Goal: Task Accomplishment & Management: Complete application form

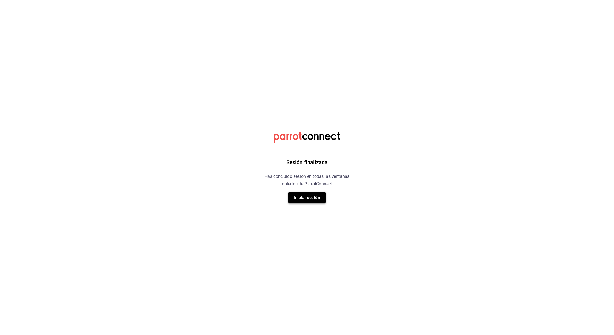
click at [304, 200] on button "Iniciar sesión" at bounding box center [307, 197] width 38 height 11
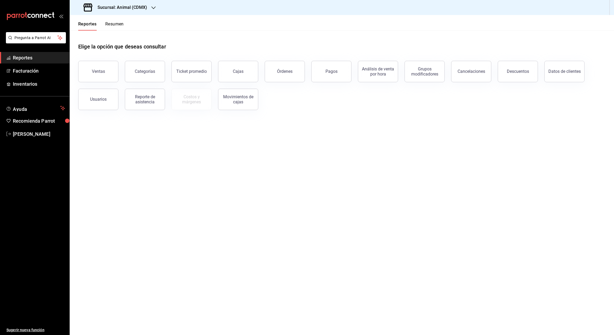
click at [152, 6] on icon "button" at bounding box center [153, 8] width 4 height 4
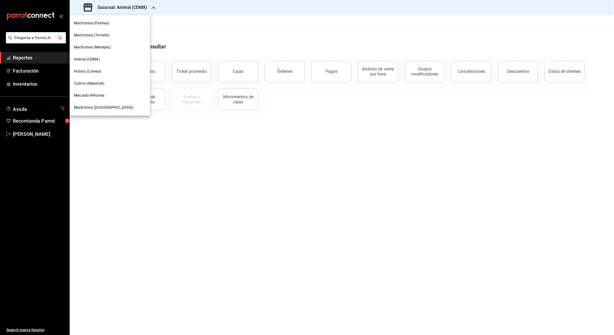
click at [98, 35] on span "Mochomos (Torreón)" at bounding box center [92, 35] width 36 height 6
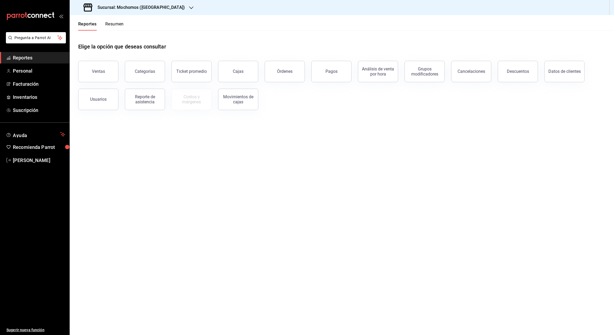
click at [189, 9] on icon "button" at bounding box center [191, 8] width 4 height 4
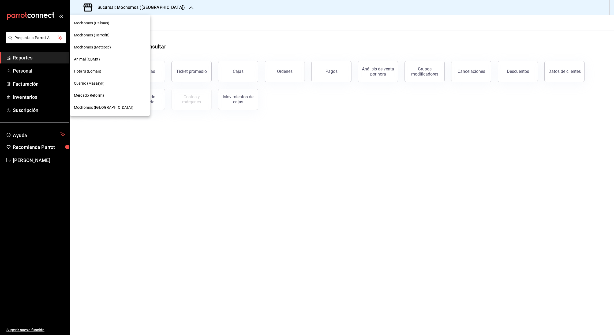
click at [93, 84] on span "Cuerno (Masaryk)" at bounding box center [89, 84] width 31 height 6
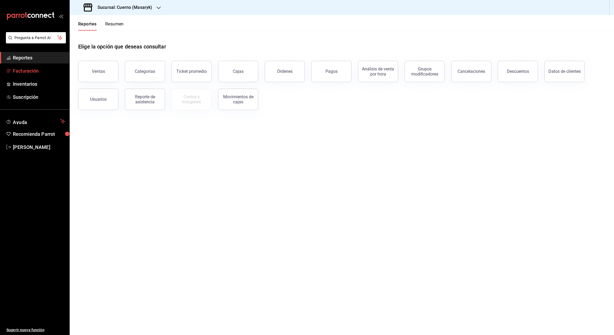
click at [28, 72] on font "Facturación" at bounding box center [26, 71] width 26 height 6
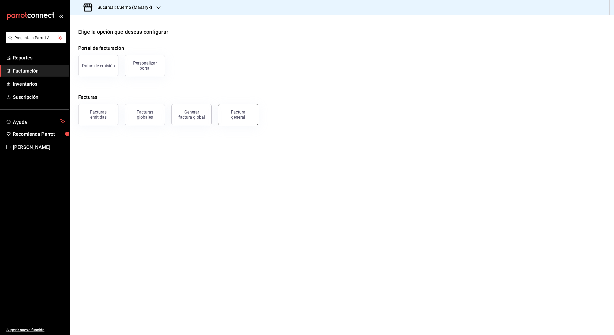
click at [238, 116] on div "Factura general" at bounding box center [238, 115] width 27 height 10
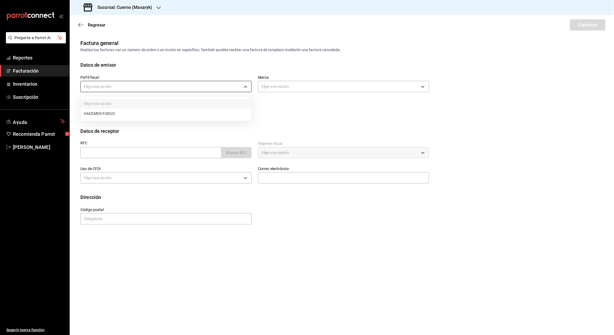
click at [246, 87] on body "Pregunta a Parrot AI Reportes Facturación Inventarios Suscripción Ayuda Recomie…" at bounding box center [307, 167] width 614 height 335
click at [20, 71] on div at bounding box center [307, 167] width 614 height 335
click at [20, 71] on font "Facturación" at bounding box center [26, 71] width 26 height 6
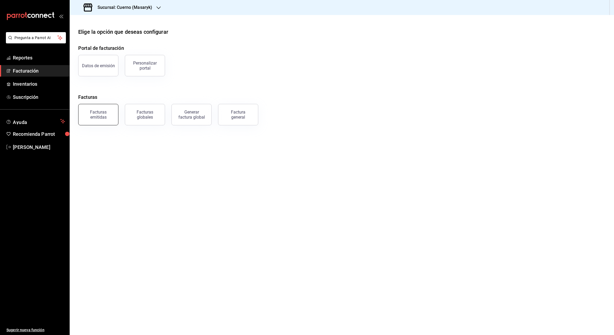
click at [102, 117] on div "Facturas emitidas" at bounding box center [98, 115] width 33 height 10
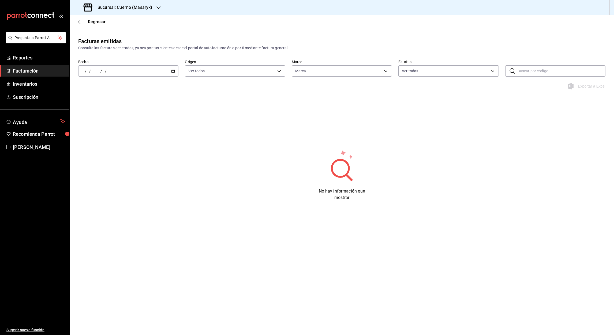
type input "4ea0d660-02b3-4785-bb88-48b5ef6e196c"
click at [173, 72] on icon "button" at bounding box center [173, 71] width 4 height 4
click at [99, 145] on span "Rango de fechas" at bounding box center [104, 148] width 42 height 6
click at [189, 92] on icon "button" at bounding box center [188, 90] width 6 height 6
click at [189, 92] on icon "button" at bounding box center [188, 91] width 6 height 6
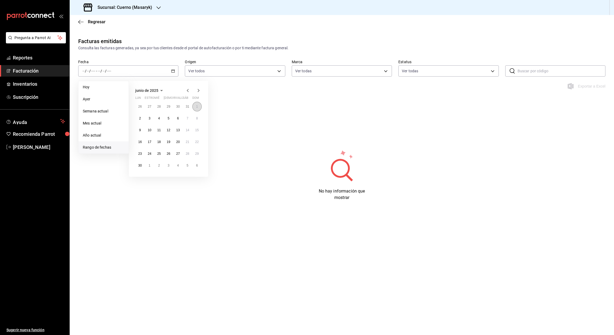
click at [195, 108] on button "1" at bounding box center [196, 107] width 9 height 10
click at [197, 91] on icon "button" at bounding box center [198, 90] width 6 height 6
click at [197, 91] on icon "button" at bounding box center [198, 91] width 6 height 6
click at [156, 141] on button "20" at bounding box center [158, 142] width 9 height 10
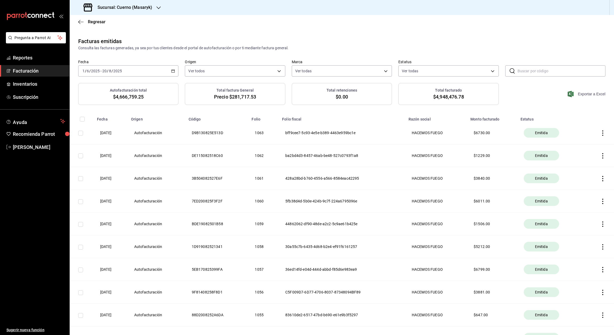
click at [581, 93] on font "Exportar a Excel" at bounding box center [592, 94] width 28 height 4
click at [28, 74] on span "Facturación" at bounding box center [39, 70] width 52 height 7
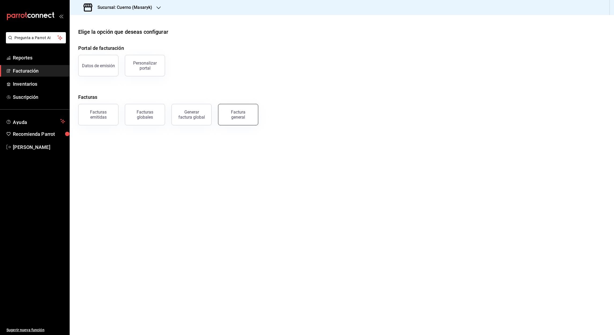
click at [238, 121] on button "Factura general" at bounding box center [238, 114] width 40 height 21
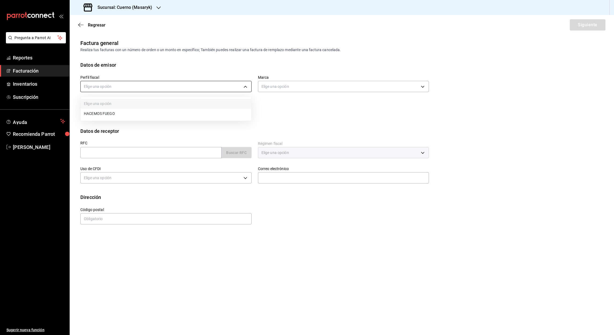
click at [245, 88] on body "Pregunta a Parrot AI Reportes Facturación Inventarios Suscripción Ayuda Recomie…" at bounding box center [307, 167] width 614 height 335
click at [113, 115] on li "HACEMOS FUEGO" at bounding box center [166, 114] width 171 height 10
type input "f293cc27-dcec-4393-86ee-548091464333"
type input "4ea0d660-02b3-4785-bb88-48b5ef6e196c"
click at [104, 154] on input "text" at bounding box center [150, 152] width 141 height 11
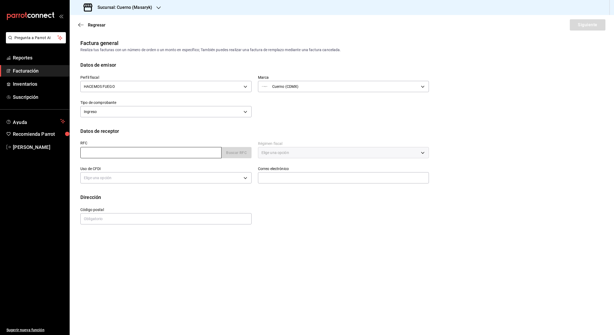
paste input "AIR101004AU7"
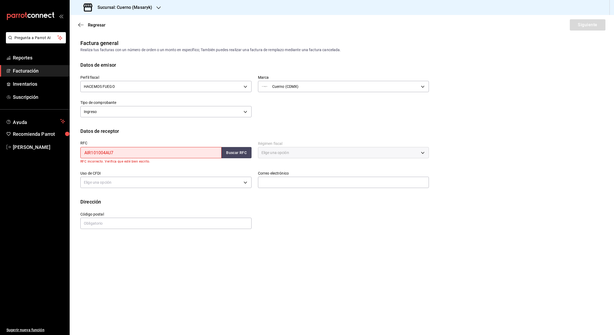
click at [85, 155] on input "AIR101004AU7" at bounding box center [150, 152] width 141 height 11
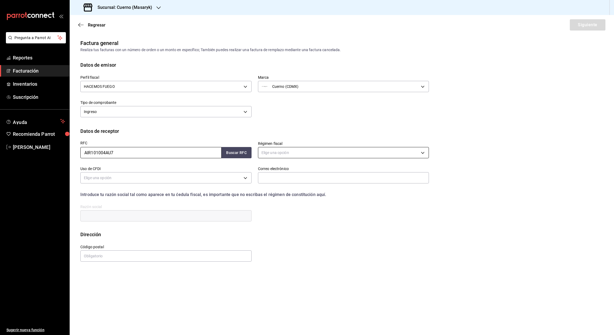
type input "AIR101004AU7"
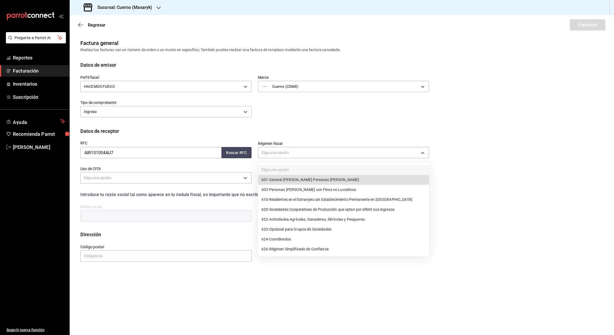
click at [311, 154] on body "Pregunta a Parrot AI Reportes Facturación Inventarios Suscripción Ayuda Recomie…" at bounding box center [307, 167] width 614 height 335
click at [422, 152] on div at bounding box center [307, 167] width 614 height 335
click at [419, 155] on body "Pregunta a Parrot AI Reportes Facturación Inventarios Suscripción Ayuda Recomie…" at bounding box center [307, 167] width 614 height 335
click at [324, 177] on span "601 - General [PERSON_NAME] Personas [PERSON_NAME]" at bounding box center [310, 180] width 98 height 6
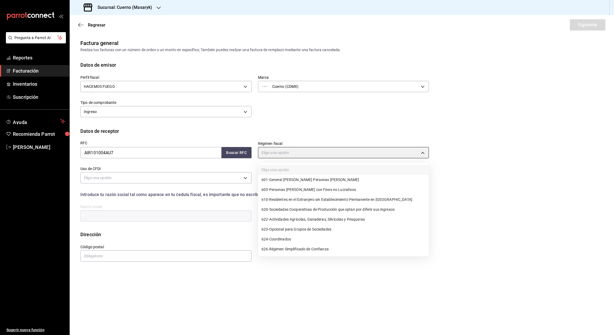
type input "601"
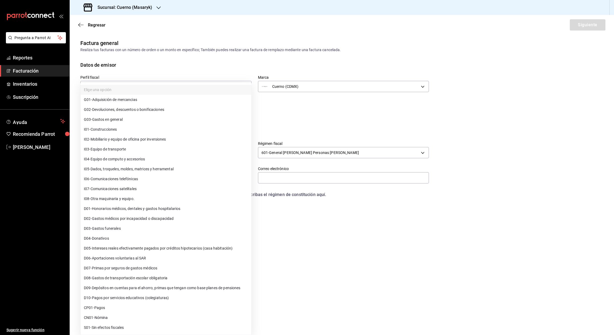
click at [144, 182] on body "Pregunta a Parrot AI Reportes Facturación Inventarios Suscripción Ayuda Recomie…" at bounding box center [307, 167] width 614 height 335
click at [115, 120] on span "G03 - Gastos en general" at bounding box center [103, 120] width 39 height 6
type input "G03"
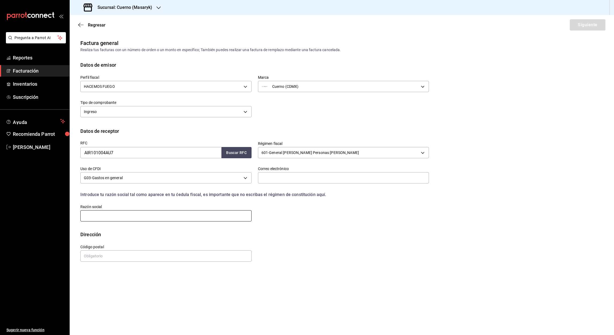
click at [104, 212] on input "text" at bounding box center [165, 215] width 171 height 11
paste input "AIRFACTORY"
type input "AIRFACTORY"
type input "11550"
click at [273, 179] on input "text" at bounding box center [343, 177] width 171 height 11
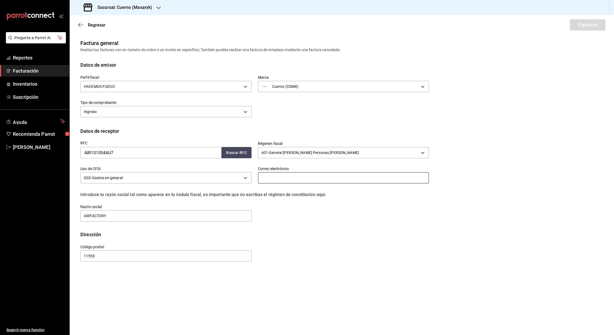
paste input "[EMAIL_ADDRESS][DOMAIN_NAME]"
type input "[EMAIL_ADDRESS][DOMAIN_NAME]"
click at [585, 24] on button "Siguiente" at bounding box center [588, 24] width 36 height 11
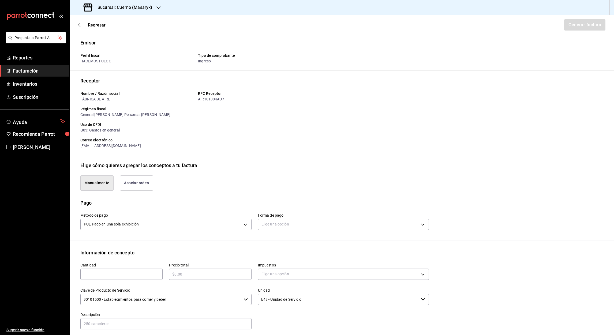
click at [114, 275] on input "text" at bounding box center [121, 274] width 82 height 6
type input "1"
click at [221, 275] on input "text" at bounding box center [210, 274] width 82 height 6
type input "$4689"
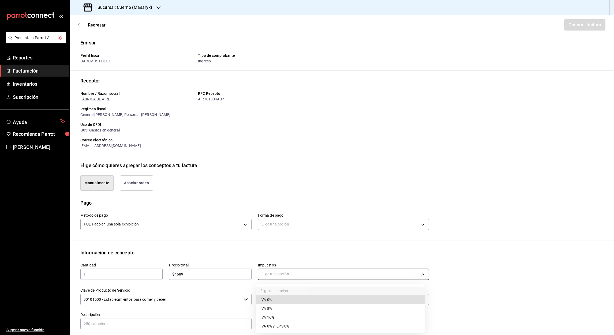
click at [419, 276] on body "Pregunta a Parrot AI Reportes Facturación Inventarios Suscripción Ayuda Recomie…" at bounding box center [307, 167] width 614 height 335
click at [271, 320] on span "IVA 16%" at bounding box center [267, 318] width 14 height 6
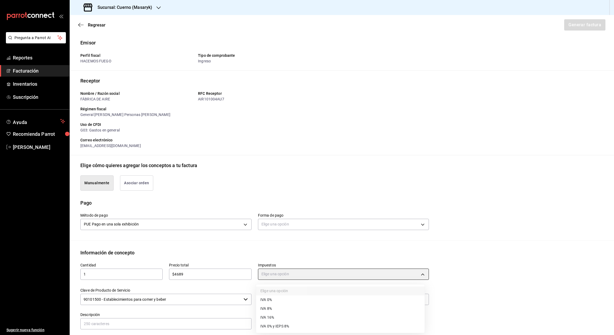
type input "IVA_16"
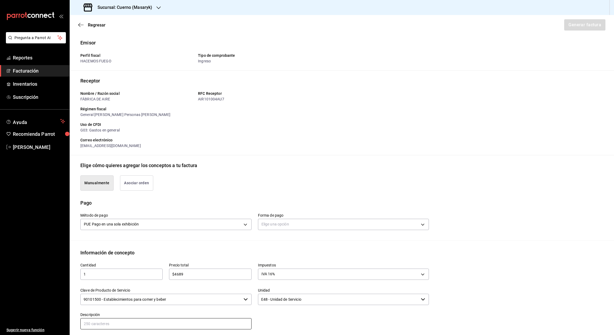
click at [161, 321] on input "text" at bounding box center [165, 323] width 171 height 11
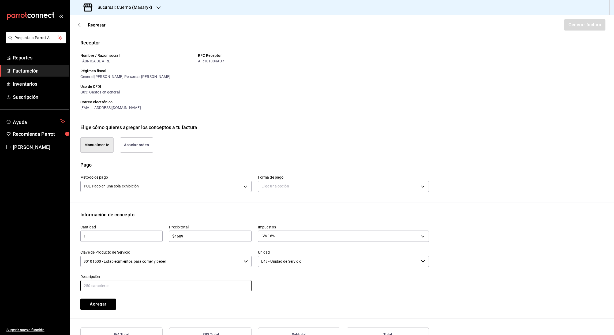
scroll to position [40, 0]
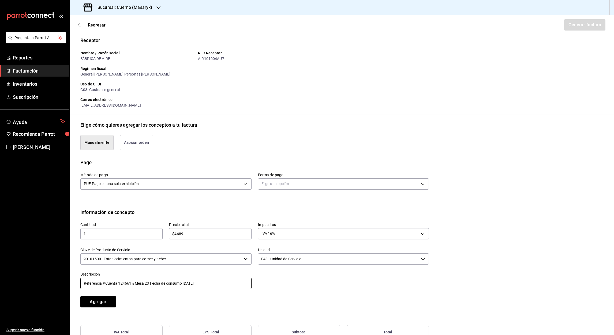
click at [130, 283] on input "Referencia #Cuenta 124661 #Mesa 23 Fecha de consumo [DATE]" at bounding box center [165, 283] width 171 height 11
click at [162, 283] on input "Referencia #Cuenta 180625-P-0030 #Mesa 23 Fecha de consumo [DATE]" at bounding box center [165, 283] width 171 height 11
click at [216, 283] on input "Referencia #Cuenta 180625-P-0030 #Mesa 40 Fecha de consumo [DATE]" at bounding box center [165, 283] width 171 height 11
type input "Referencia #Cuenta 180625-P-0030 #Mesa 40 Fecha de consumo [DATE]"
click at [104, 302] on button "Agregar" at bounding box center [98, 301] width 36 height 11
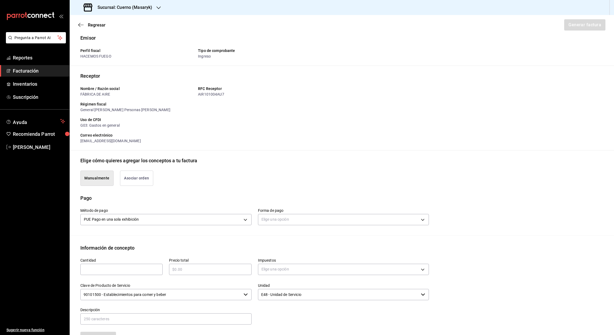
scroll to position [98, 0]
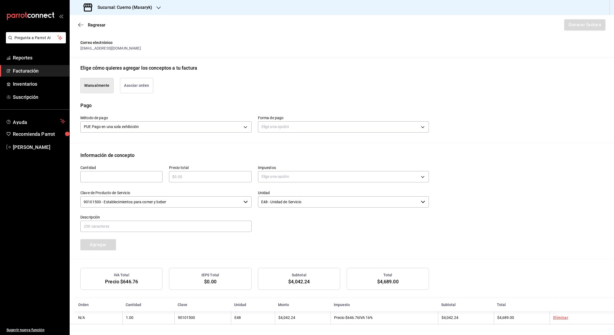
click at [397, 282] on div "Total $4,689.00" at bounding box center [388, 279] width 82 height 22
click at [125, 181] on div "​" at bounding box center [121, 176] width 82 height 11
type input "1"
type input "$4689"
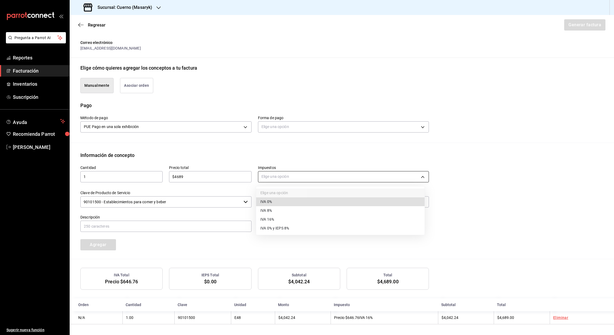
click at [288, 177] on body "Pregunta a Parrot AI Reportes Facturación Inventarios Suscripción Ayuda Recomie…" at bounding box center [307, 167] width 614 height 335
click at [275, 216] on li "IVA 16%" at bounding box center [340, 219] width 169 height 9
type input "IVA_16"
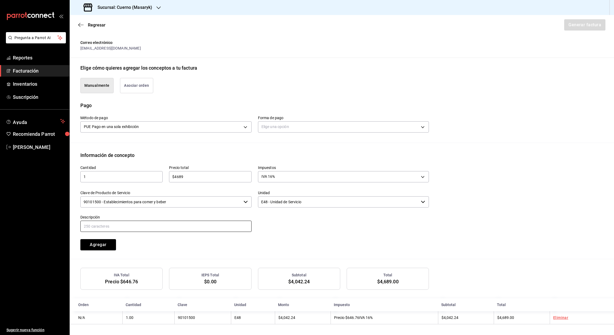
click at [131, 228] on input "text" at bounding box center [165, 226] width 171 height 11
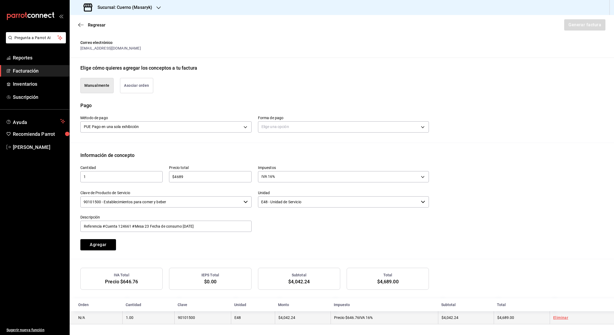
click at [556, 317] on link "Eliminar" at bounding box center [560, 318] width 15 height 4
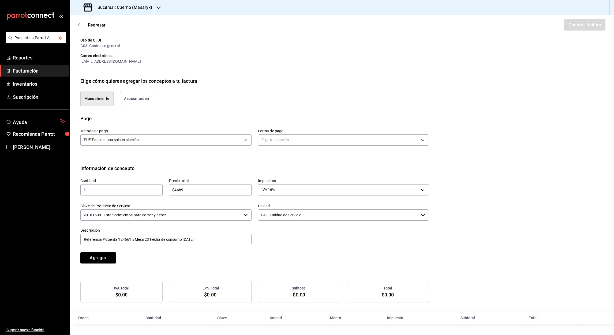
scroll to position [85, 0]
click at [130, 238] on input "Referencia #Cuenta 124661 #Mesa 23 Fecha de consumo [DATE]" at bounding box center [165, 239] width 171 height 11
click at [162, 240] on input "Referencia #Cuenta 180620-P-0030 #Mesa 23 Fecha de consumo [DATE]" at bounding box center [165, 239] width 171 height 11
click at [219, 239] on input "Referencia #Cuenta 180620-P-0030 #Mesa 40 Fecha de consumo [DATE]" at bounding box center [165, 239] width 171 height 11
type input "Referencia #Cuenta 180620-P-0030 #Mesa 40 Fecha de consumo [DATE]"
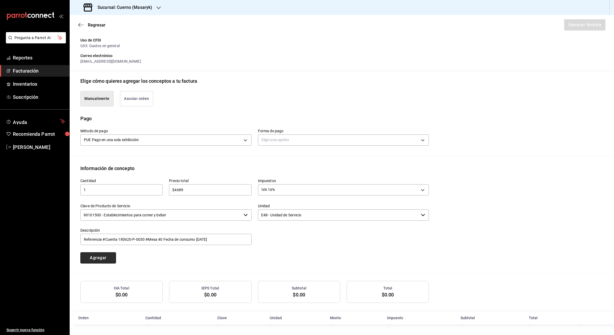
click at [93, 256] on button "Agregar" at bounding box center [98, 257] width 36 height 11
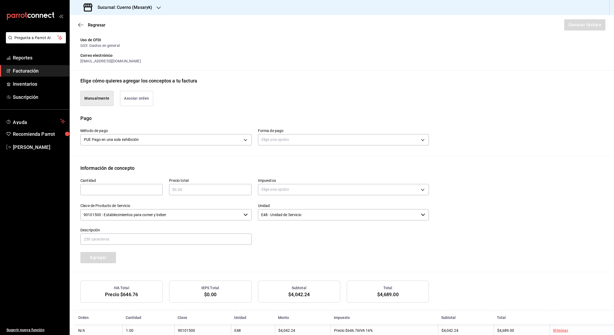
scroll to position [98, 0]
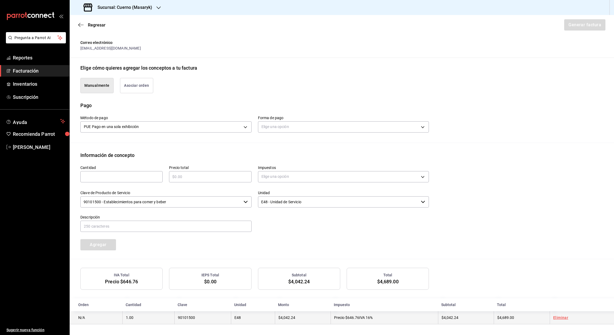
click at [553, 318] on link "Eliminar" at bounding box center [560, 318] width 15 height 4
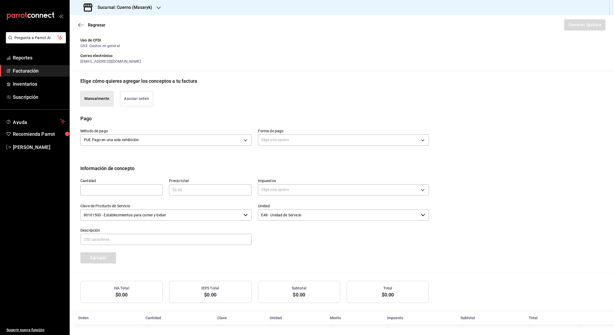
scroll to position [85, 0]
click at [242, 141] on body "Pregunta a Parrot AI Reportes Facturación Inventarios Suscripción Ayuda Recomie…" at bounding box center [307, 167] width 614 height 335
click at [319, 167] on div at bounding box center [307, 167] width 614 height 335
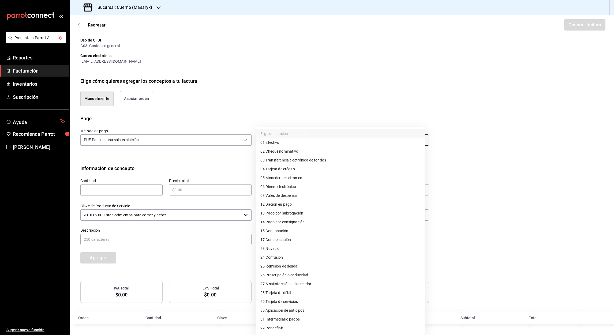
click at [420, 140] on body "Pregunta a Parrot AI Reportes Facturación Inventarios Suscripción Ayuda Recomie…" at bounding box center [307, 167] width 614 height 335
click at [291, 169] on span "04 Tarjeta de crédito" at bounding box center [277, 169] width 35 height 6
type input "04"
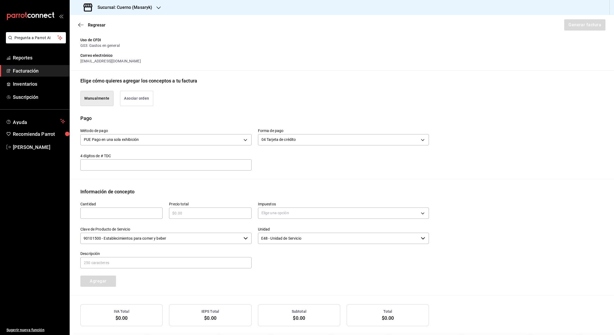
click at [104, 214] on input "text" at bounding box center [121, 213] width 82 height 6
type input "1"
click at [194, 216] on input "text" at bounding box center [210, 213] width 82 height 6
type input "$2809"
type input "IVA_16"
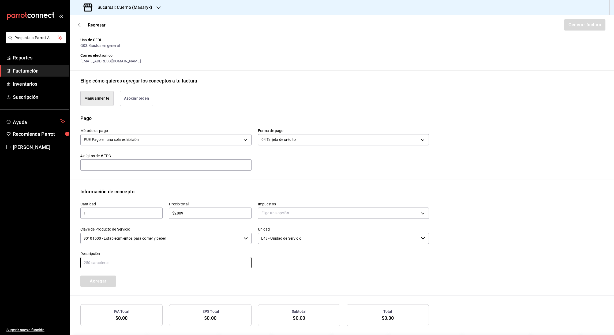
type input "Referencia #Cuenta 160725-P-0060 #Mesa REA6 Fecha de consumo [DATE]"
click at [215, 214] on input "$2809" at bounding box center [210, 213] width 82 height 6
type input "$2"
type input "$4689"
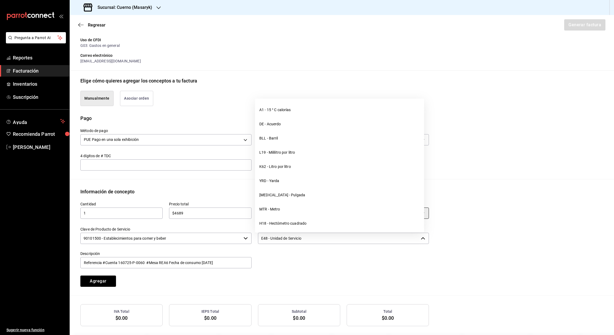
click at [421, 239] on icon "button" at bounding box center [423, 238] width 4 height 4
click at [501, 226] on div "Cantidad 1 ​ Precio total $4689 ​ Impuestos IVA 16% IVA_16 Clave de Producto de…" at bounding box center [341, 245] width 523 height 100
click at [328, 276] on div "Cantidad 1 ​ Precio total $4689 ​ Impuestos IVA 16% IVA_16 Clave de Producto de…" at bounding box center [251, 241] width 355 height 92
click at [494, 184] on div "Emisor Perfil fiscal HACEMOS FUEGO Tipo de comprobante Ingreso Receptor Nombre …" at bounding box center [342, 150] width 544 height 393
click at [427, 16] on div "Regresar Generar factura" at bounding box center [342, 25] width 544 height 20
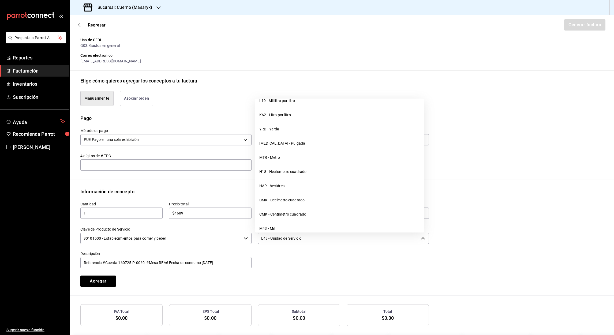
scroll to position [48, 0]
click at [179, 243] on input "90101500 - Establecimientos para comer y beber" at bounding box center [160, 238] width 161 height 11
click at [242, 263] on input "Referencia #Cuenta 160725-P-0060 #Mesa REA6 Fecha de consumo [DATE]" at bounding box center [165, 262] width 171 height 11
click at [314, 235] on input "E48 - Unidad de Servicio" at bounding box center [338, 238] width 161 height 11
type input "MTR - Metro"
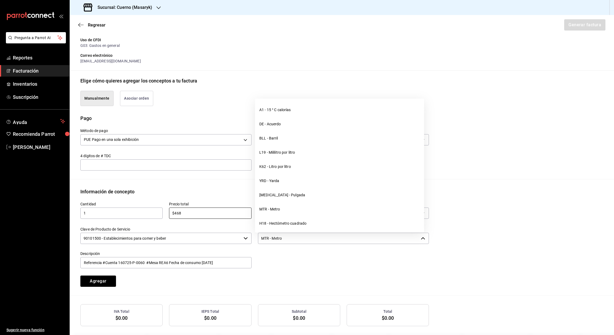
click at [421, 241] on div "MTR - Metro ​" at bounding box center [343, 238] width 171 height 11
type input "$468"
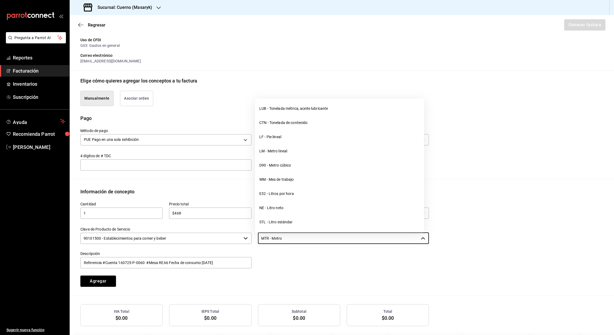
scroll to position [0, 0]
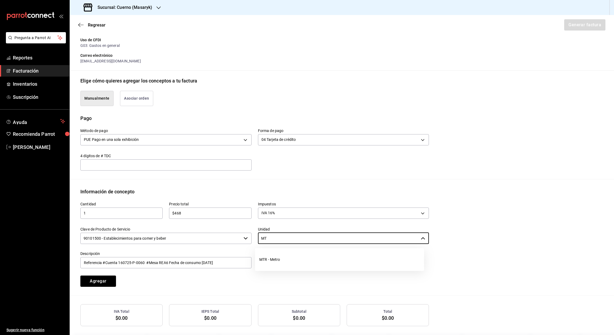
type input "M"
click at [295, 276] on li "E48 - Unidad de Servicio" at bounding box center [339, 274] width 169 height 14
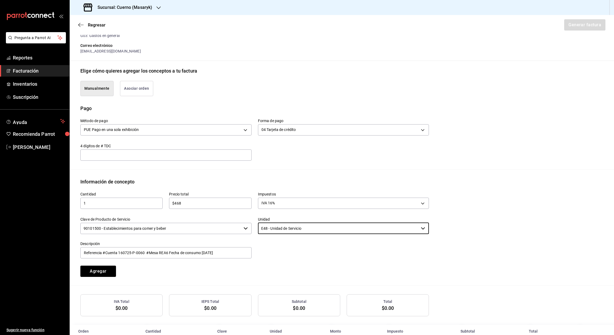
scroll to position [108, 0]
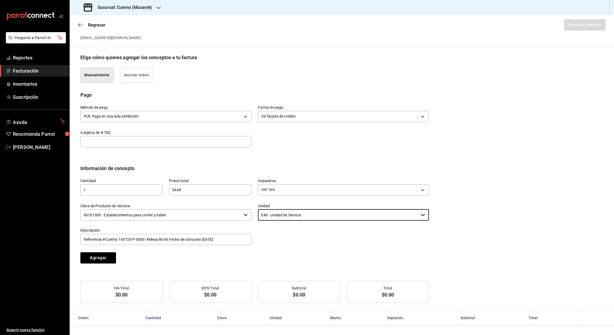
type input "E48 - Unidad de Servicio"
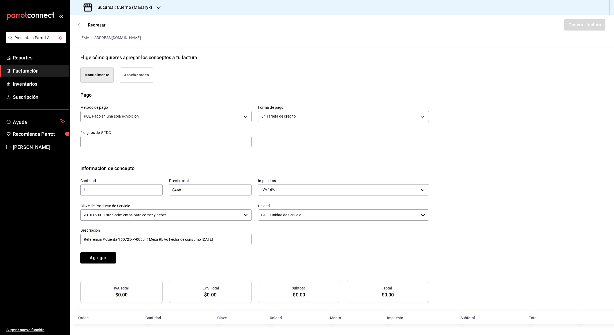
click at [184, 189] on input "$468" at bounding box center [210, 190] width 82 height 6
type input "$4689"
click at [93, 257] on button "Agregar" at bounding box center [98, 257] width 36 height 11
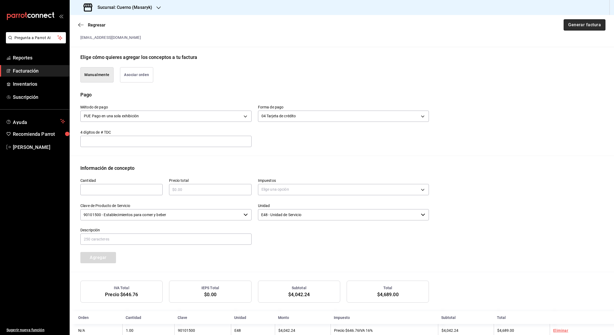
click at [575, 25] on button "Generar factura" at bounding box center [585, 24] width 42 height 11
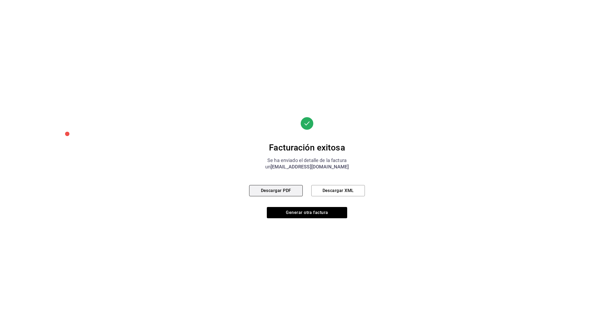
click at [266, 194] on button "Descargar PDF" at bounding box center [276, 190] width 54 height 11
click at [336, 190] on button "Descargar XML" at bounding box center [338, 190] width 54 height 11
click at [303, 214] on button "Generar otra factura" at bounding box center [307, 212] width 80 height 11
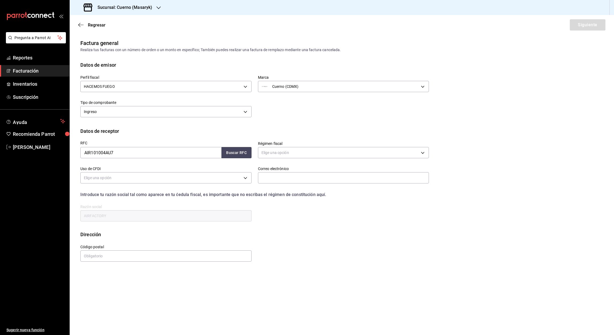
scroll to position [0, 0]
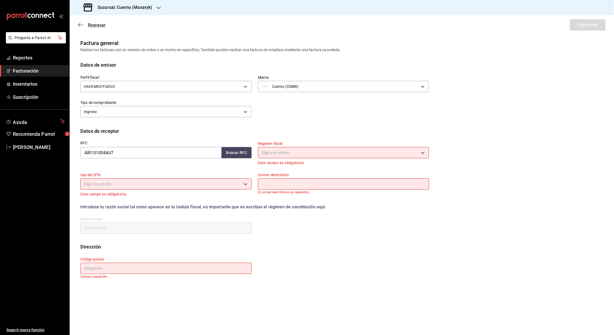
click at [78, 23] on icon "button" at bounding box center [80, 25] width 5 height 5
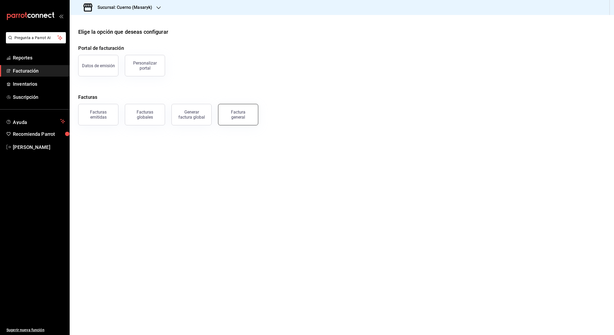
click at [241, 116] on div "Factura general" at bounding box center [238, 115] width 27 height 10
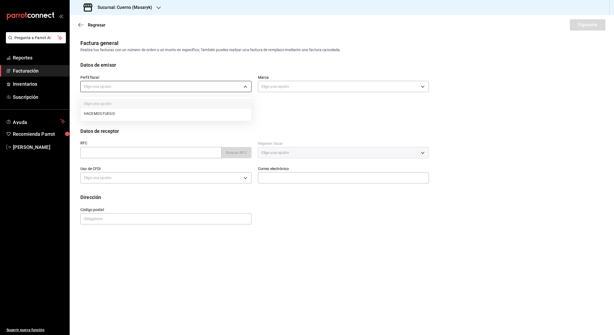
click at [243, 87] on body "Pregunta a Parrot AI Reportes Facturación Inventarios Suscripción Ayuda Recomie…" at bounding box center [307, 167] width 614 height 335
click at [128, 112] on li "HACEMOS FUEGO" at bounding box center [166, 114] width 171 height 10
type input "f293cc27-dcec-4393-86ee-548091464333"
type input "4ea0d660-02b3-4785-bb88-48b5ef6e196c"
click at [106, 158] on input "text" at bounding box center [150, 152] width 141 height 11
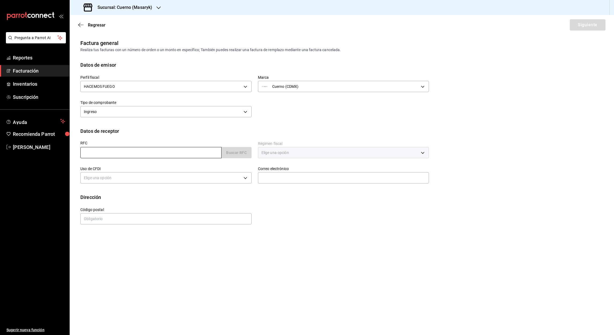
paste input "AIR101004AU7"
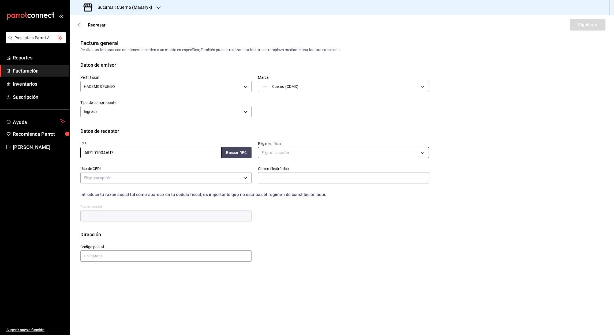
type input "AIR101004AU7"
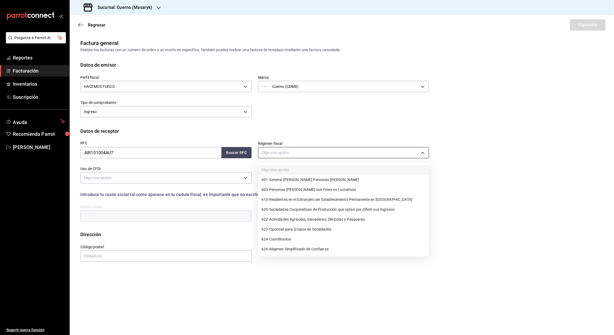
click at [421, 152] on body "Pregunta a Parrot AI Reportes Facturación Inventarios Suscripción Ayuda Recomie…" at bounding box center [307, 167] width 614 height 335
click at [308, 178] on span "601 - General [PERSON_NAME] Personas [PERSON_NAME]" at bounding box center [310, 180] width 98 height 6
type input "601"
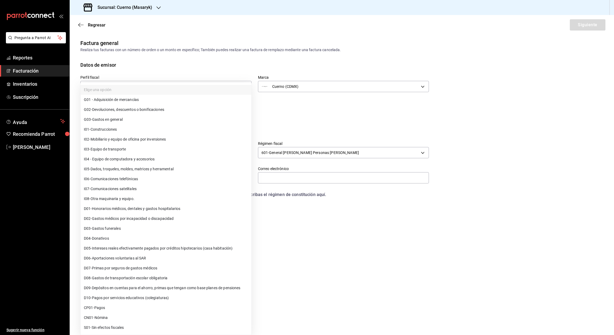
click at [245, 177] on body "Pregunta a Parrot AI Reportes Facturación Inventarios Suscripción Ayuda Recomie…" at bounding box center [307, 167] width 614 height 335
click at [115, 119] on span "G03 - Gastos en general" at bounding box center [103, 120] width 39 height 6
type input "G03"
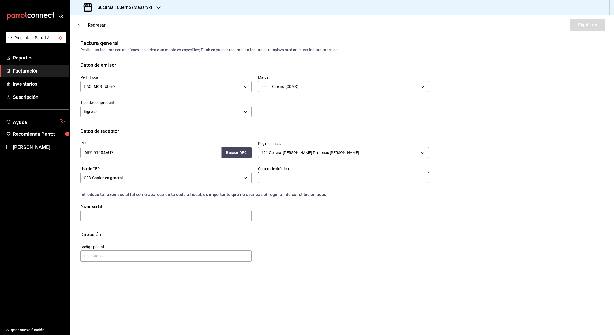
click at [269, 176] on input "text" at bounding box center [343, 177] width 171 height 11
type input "[EMAIL_ADDRESS][DOMAIN_NAME]"
type input "AIRFACTORY"
type input "11550"
click at [591, 25] on button "Siguiente" at bounding box center [588, 24] width 36 height 11
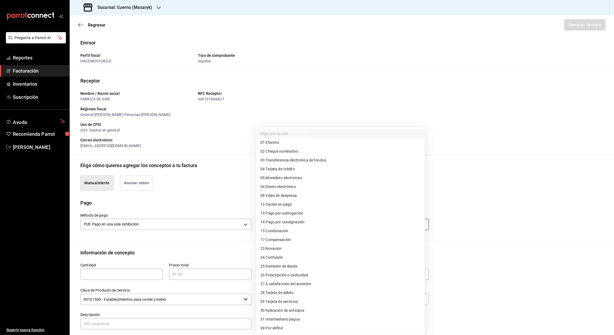
click at [418, 225] on body "Pregunta a Parrot AI Reportes Facturación Inventarios Suscripción Ayuda Recomie…" at bounding box center [307, 167] width 614 height 335
click at [295, 169] on span "04 Tarjeta de crédito" at bounding box center [277, 169] width 35 height 6
type input "04"
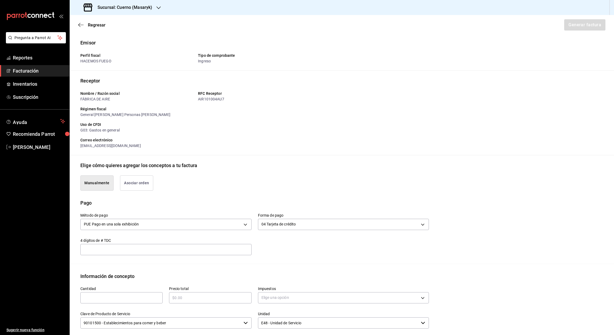
click at [125, 297] on input "text" at bounding box center [121, 298] width 82 height 6
type input "1"
click at [190, 298] on input "text" at bounding box center [210, 298] width 82 height 6
type input "$1498"
click at [421, 299] on body "Pregunta a Parrot AI Reportes Facturación Inventarios Suscripción Ayuda Recomie…" at bounding box center [307, 167] width 614 height 335
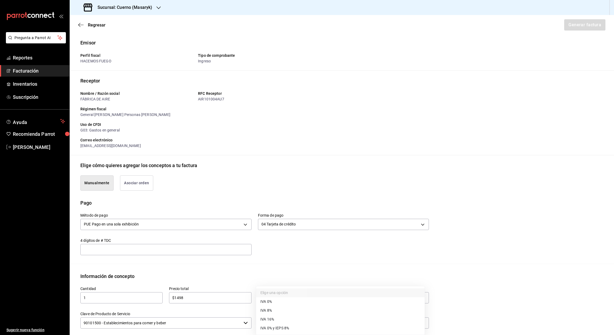
click at [272, 318] on span "IVA 16%" at bounding box center [267, 320] width 14 height 6
type input "IVA_16"
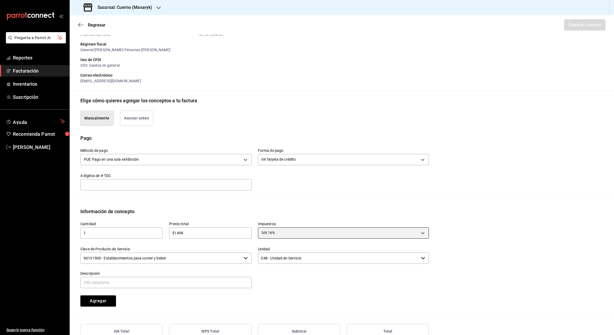
scroll to position [83, 0]
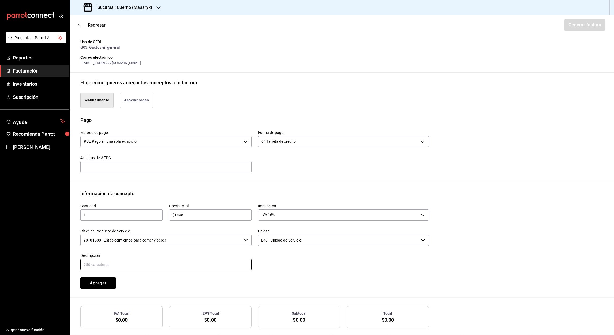
click at [149, 265] on input "text" at bounding box center [165, 264] width 171 height 11
click at [130, 265] on input "Referencia #Cuenta 124661 #Mesa 23 Fecha de consumo [DATE]" at bounding box center [165, 264] width 171 height 11
click at [162, 264] on input "Referencia #Cuenta 180625-P-0022 #Mesa 23 Fecha de consumo [DATE]" at bounding box center [165, 264] width 171 height 11
click at [215, 265] on input "Referencia #Cuenta 180625-P-0022 #Mesa 40 Fecha de consumo [DATE]" at bounding box center [165, 264] width 171 height 11
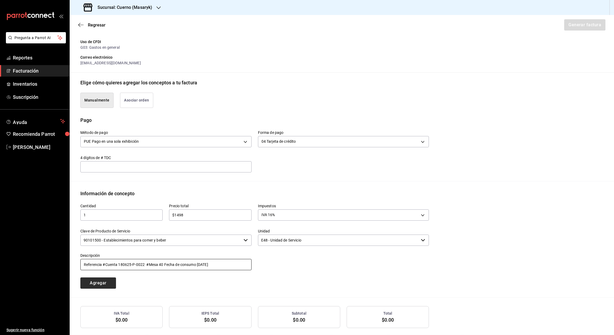
type input "Referencia #Cuenta 180625-P-0022 #Mesa 40 Fecha de consumo [DATE]"
click at [98, 284] on button "Agregar" at bounding box center [98, 283] width 36 height 11
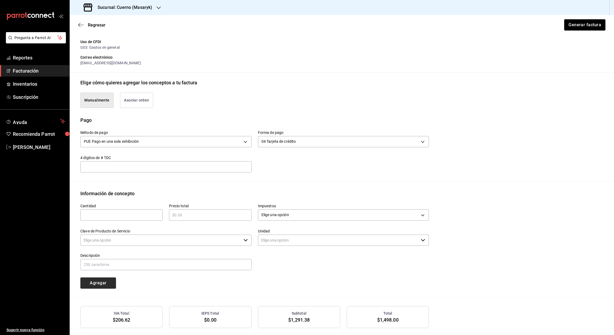
type input "90101500 - Establecimientos para comer y beber"
type input "E48 - Unidad de Servicio"
click at [575, 25] on button "Generar factura" at bounding box center [585, 24] width 42 height 11
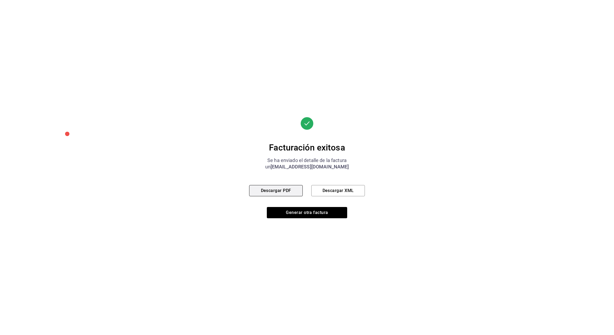
click at [289, 190] on button "Descargar PDF" at bounding box center [276, 190] width 54 height 11
click at [338, 195] on button "Descargar XML" at bounding box center [338, 190] width 54 height 11
click at [293, 214] on button "Generar otra factura" at bounding box center [307, 212] width 80 height 11
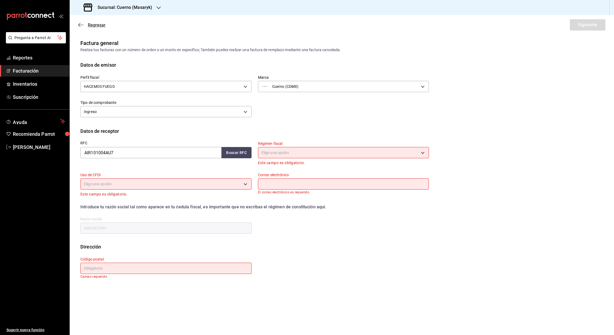
click at [83, 25] on icon "button" at bounding box center [80, 25] width 5 height 5
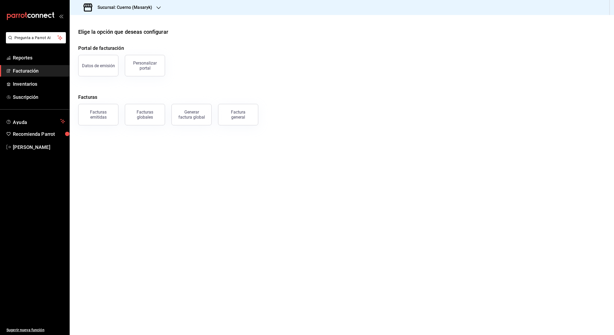
click at [157, 6] on icon "button" at bounding box center [158, 8] width 4 height 4
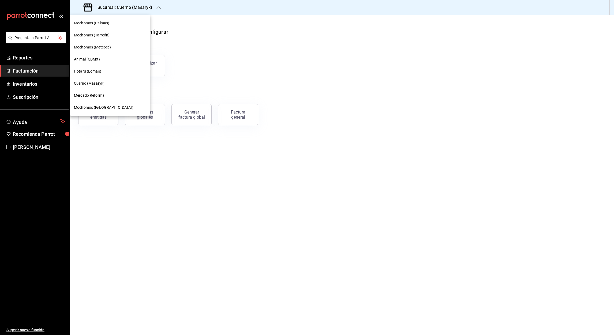
click at [102, 50] on span "Mochomos (Metepec)" at bounding box center [92, 47] width 37 height 6
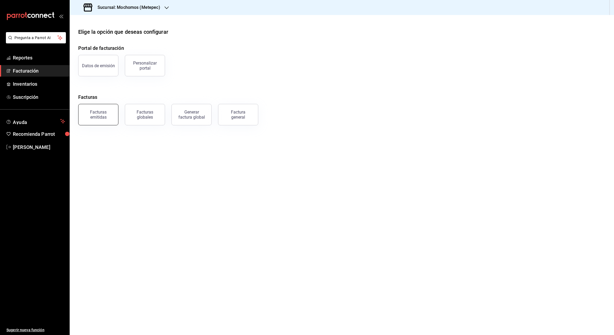
click at [106, 116] on div "Facturas emitidas" at bounding box center [98, 115] width 33 height 10
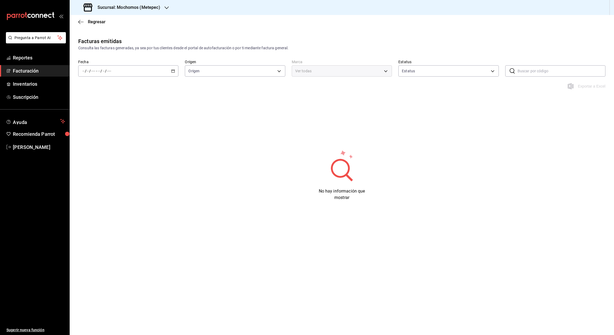
type input "ORDER_INVOICE,GENERAL_INVOICE"
type input "ACTIVE,PENDING_CANCELLATION,CANCELLED,PRE_CANCELLED"
type input "2365f74e-aa6b-4392-bdf2-72765591bddf"
click at [175, 73] on div "/ / - / /" at bounding box center [128, 70] width 100 height 11
click at [101, 122] on span "Mes actual" at bounding box center [104, 124] width 42 height 6
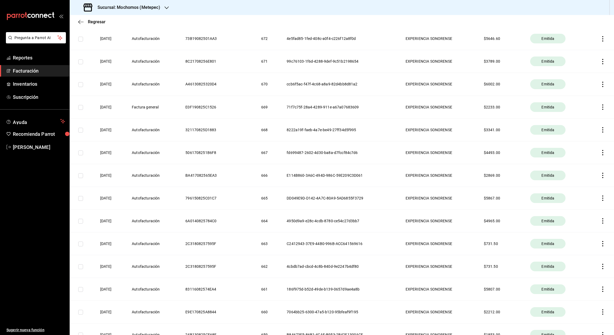
scroll to position [379, 0]
